Goal: Information Seeking & Learning: Learn about a topic

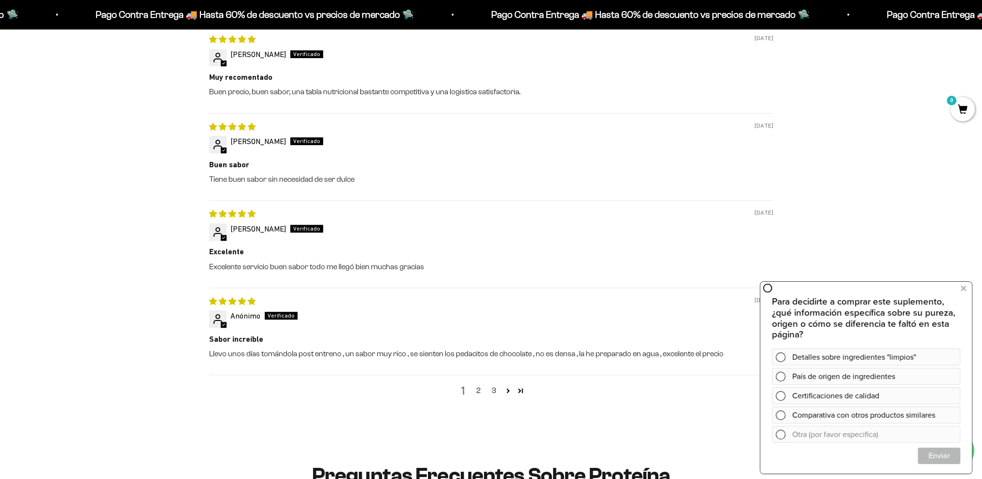
scroll to position [1160, 0]
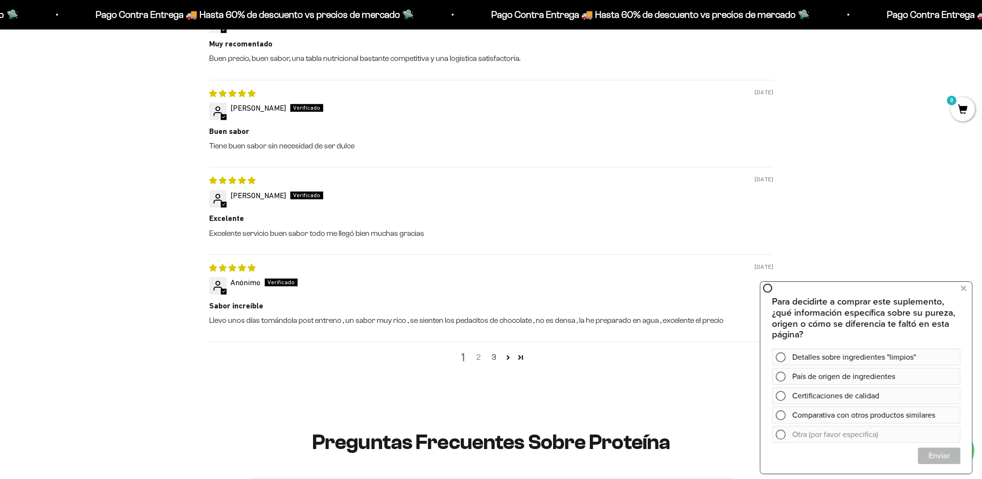
click at [481, 356] on link "2" at bounding box center [478, 357] width 15 height 12
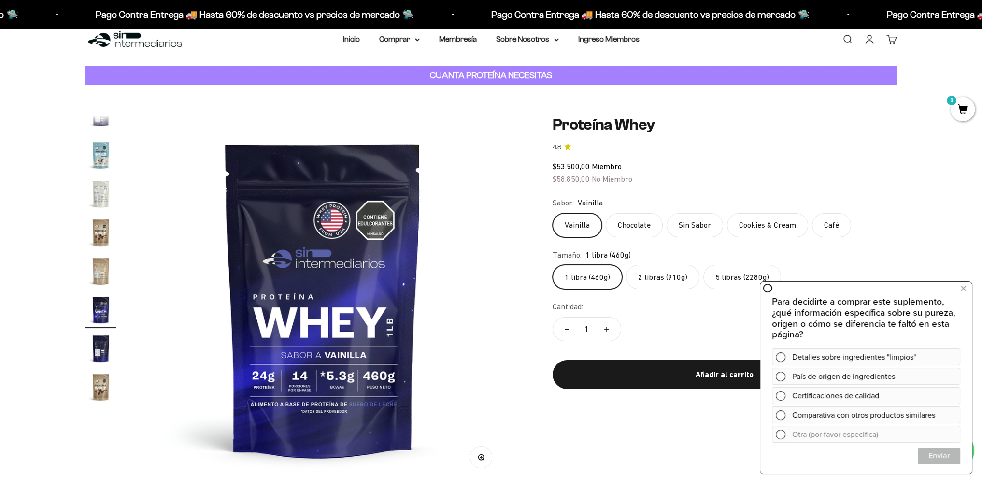
scroll to position [0, 0]
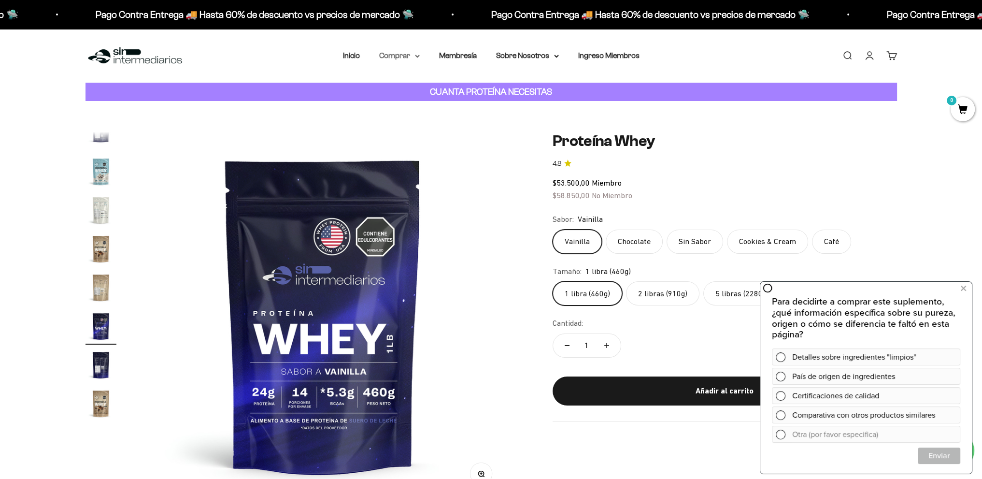
click at [402, 55] on summary "Comprar" at bounding box center [399, 55] width 41 height 13
click at [454, 87] on summary "Proteínas" at bounding box center [425, 86] width 80 height 13
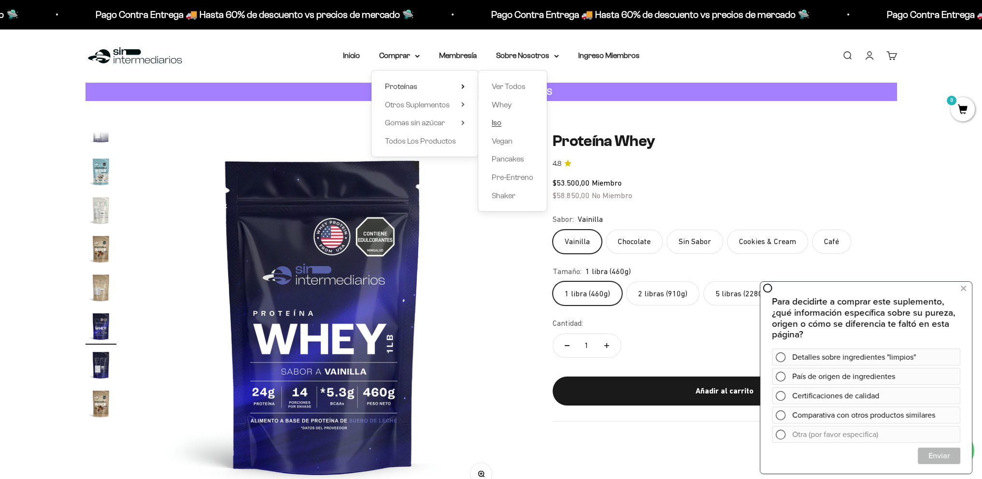
click at [501, 123] on span "Iso" at bounding box center [497, 122] width 10 height 8
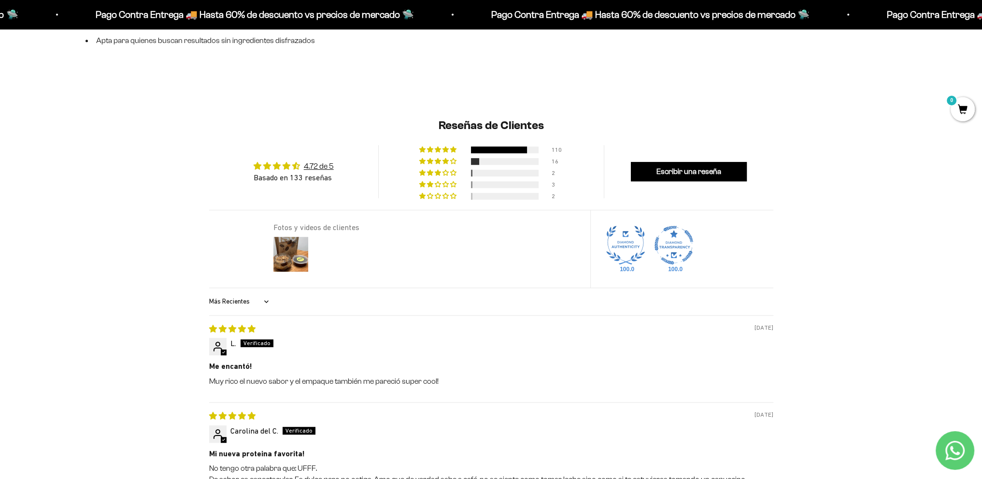
scroll to position [822, 0]
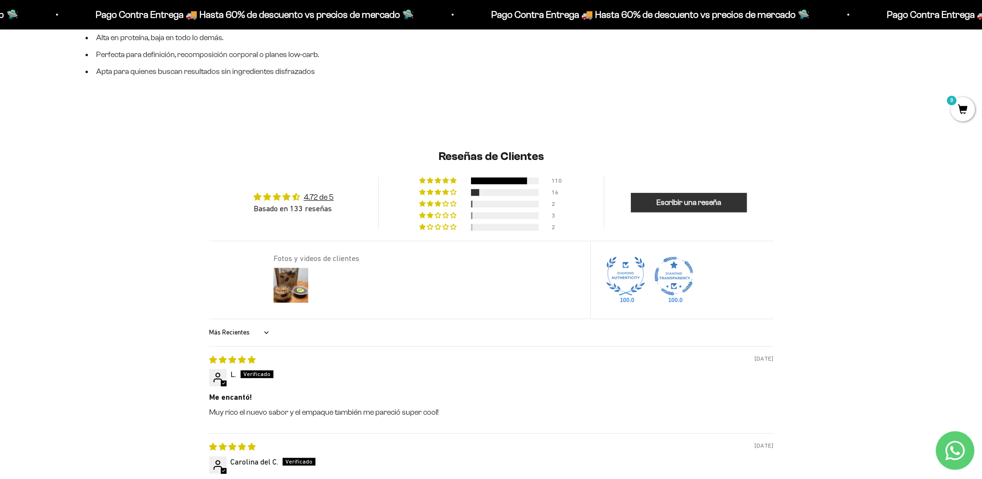
click at [669, 208] on link "Escribir una reseña" at bounding box center [689, 202] width 116 height 19
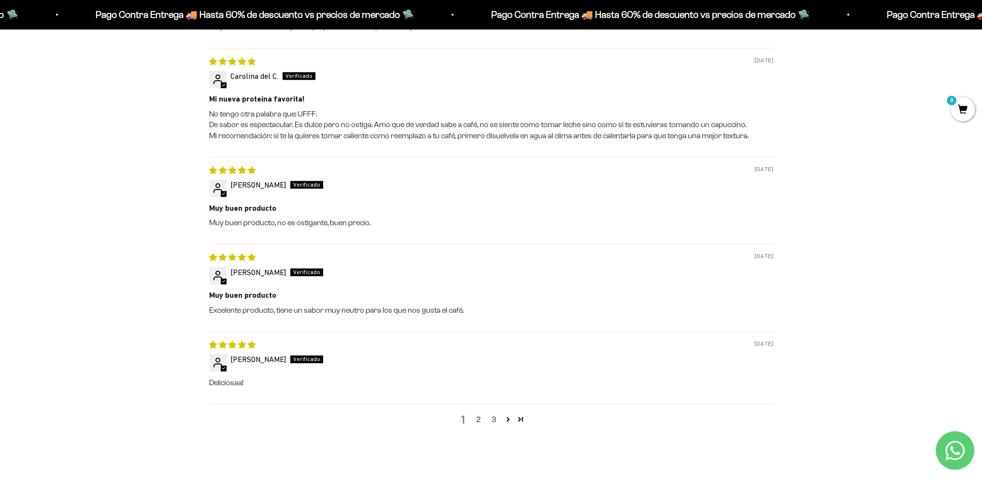
scroll to position [1835, 0]
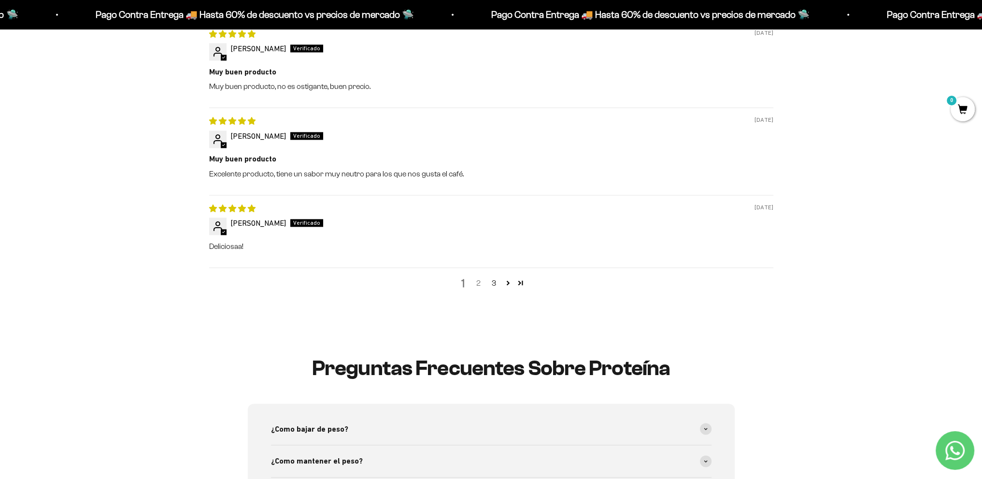
click at [478, 282] on link "2" at bounding box center [478, 283] width 15 height 12
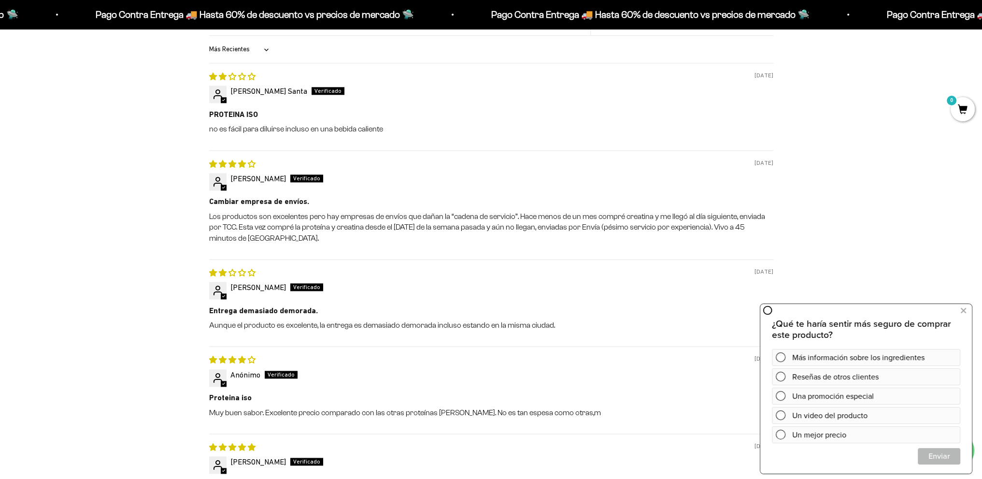
scroll to position [1659, 0]
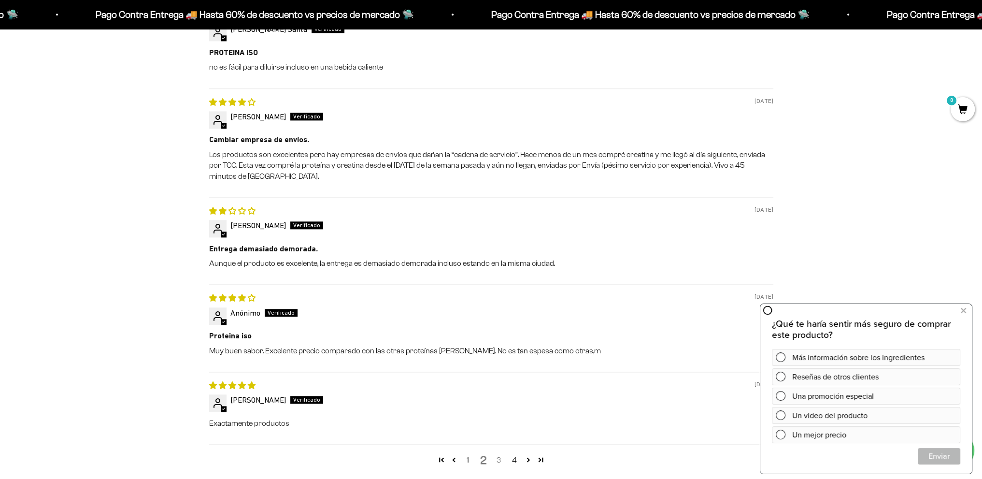
click at [496, 460] on link "3" at bounding box center [498, 460] width 15 height 12
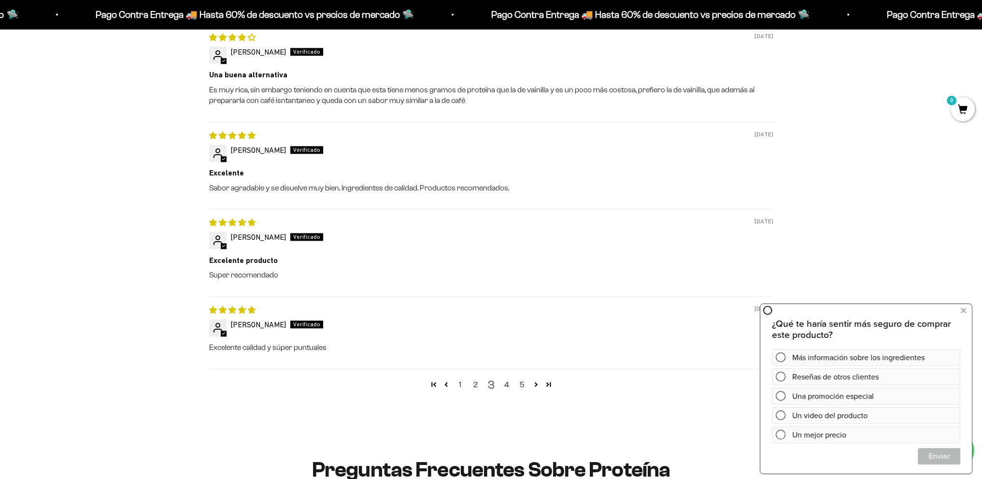
scroll to position [0, 0]
